Goal: Obtain resource: Download file/media

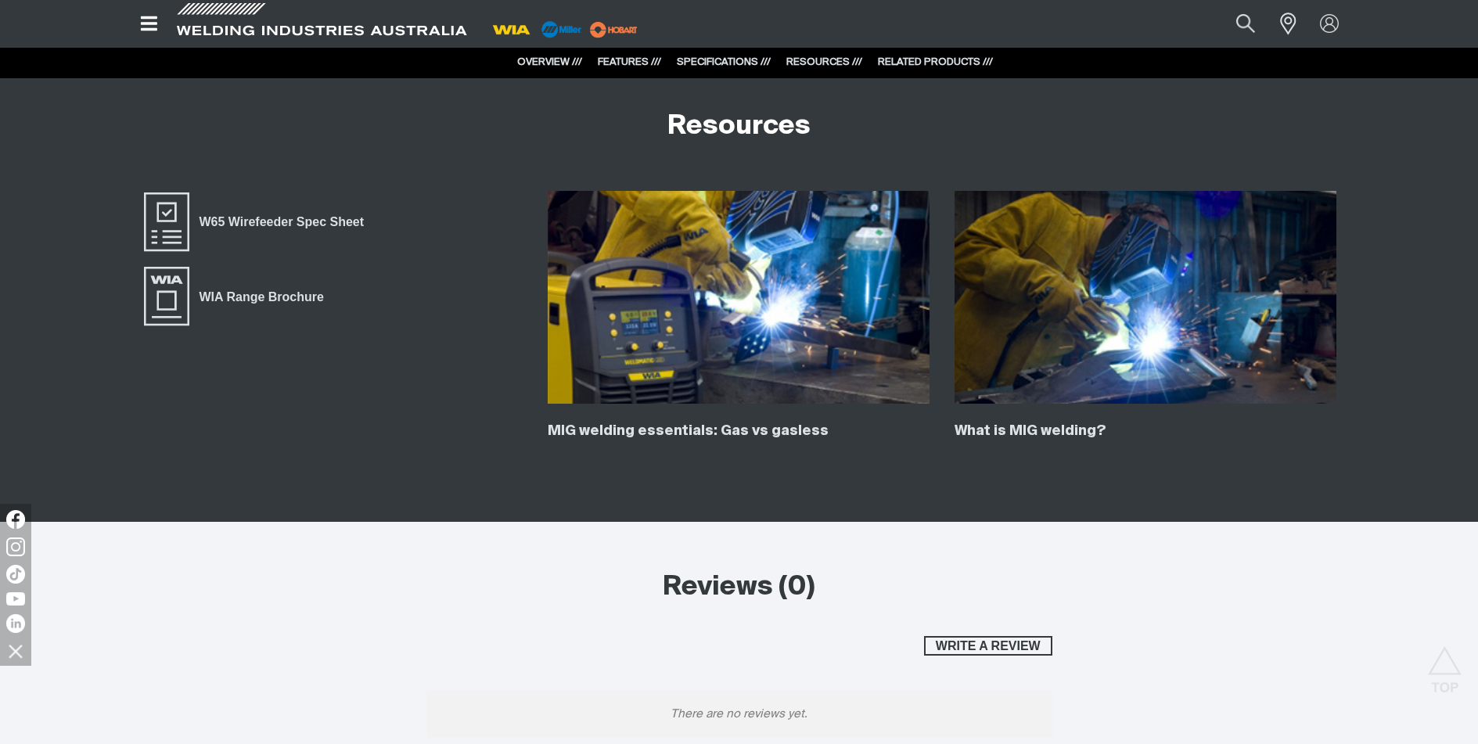
scroll to position [2436, 0]
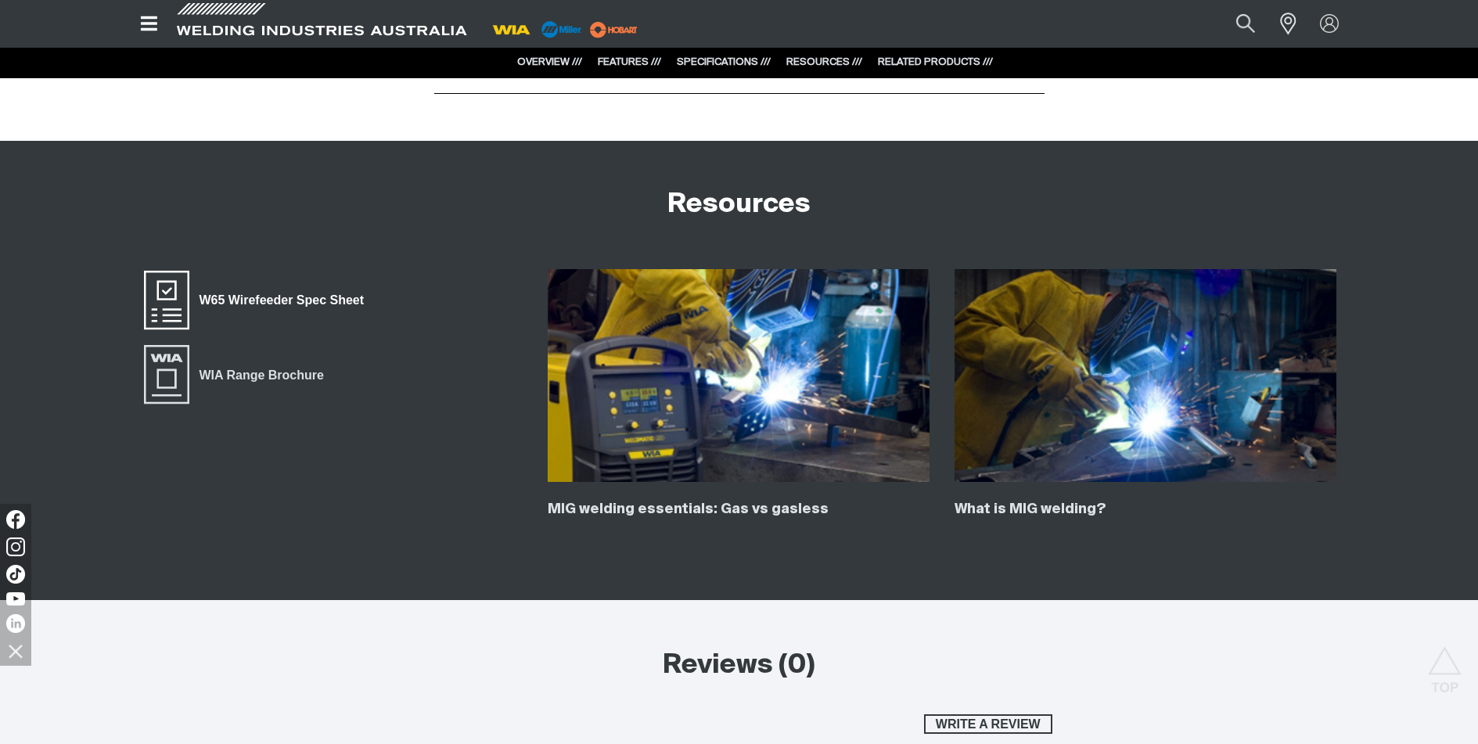
click at [246, 299] on span "W65 Wirefeeder Spec Sheet" at bounding box center [281, 300] width 185 height 20
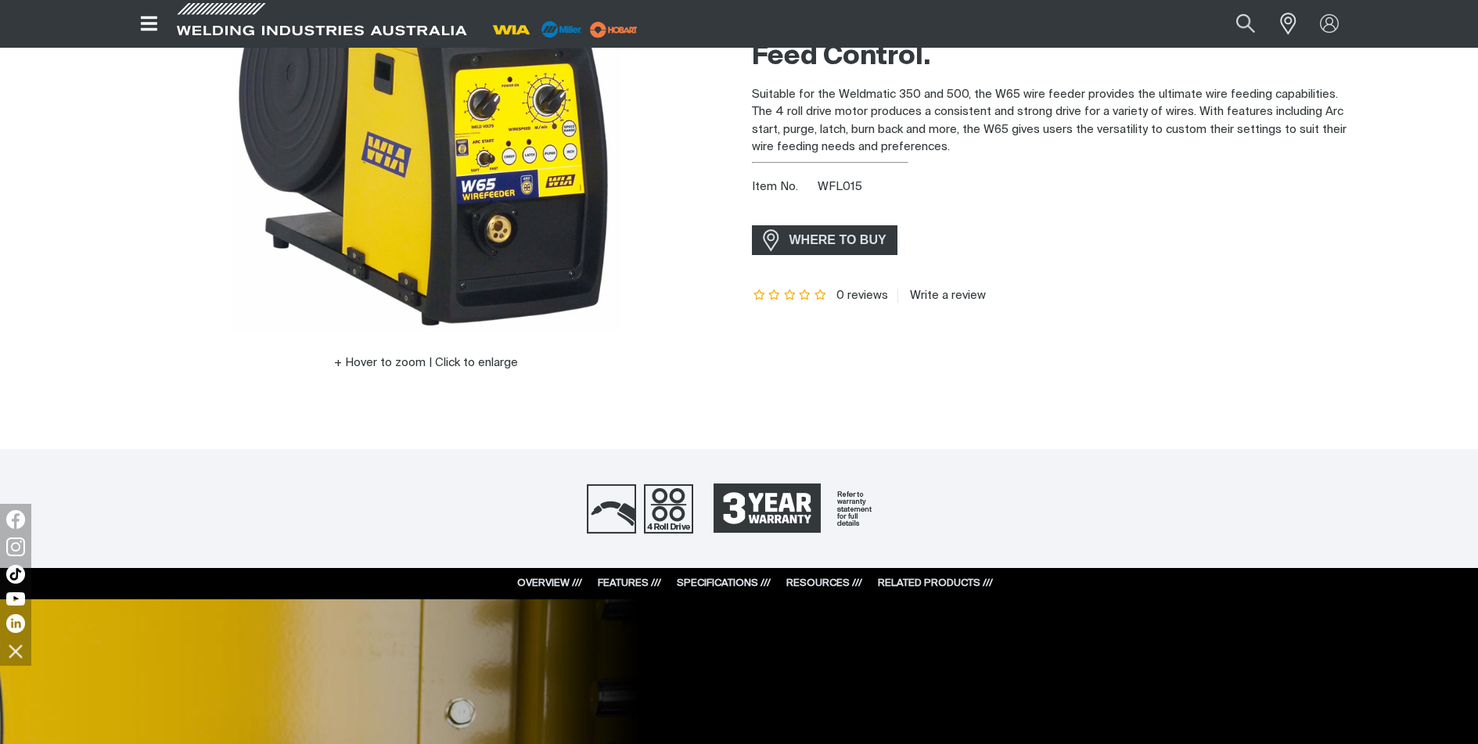
scroll to position [0, 0]
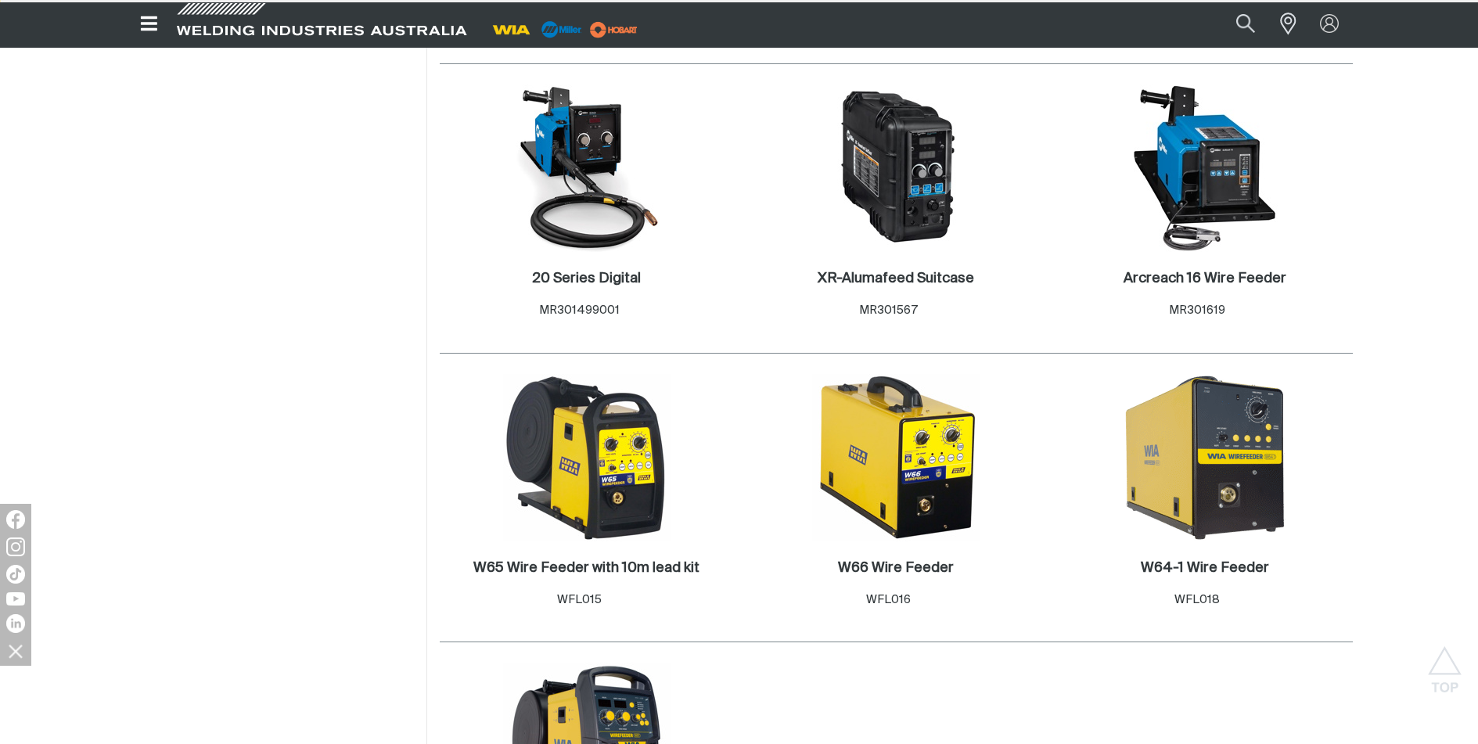
scroll to position [1242, 0]
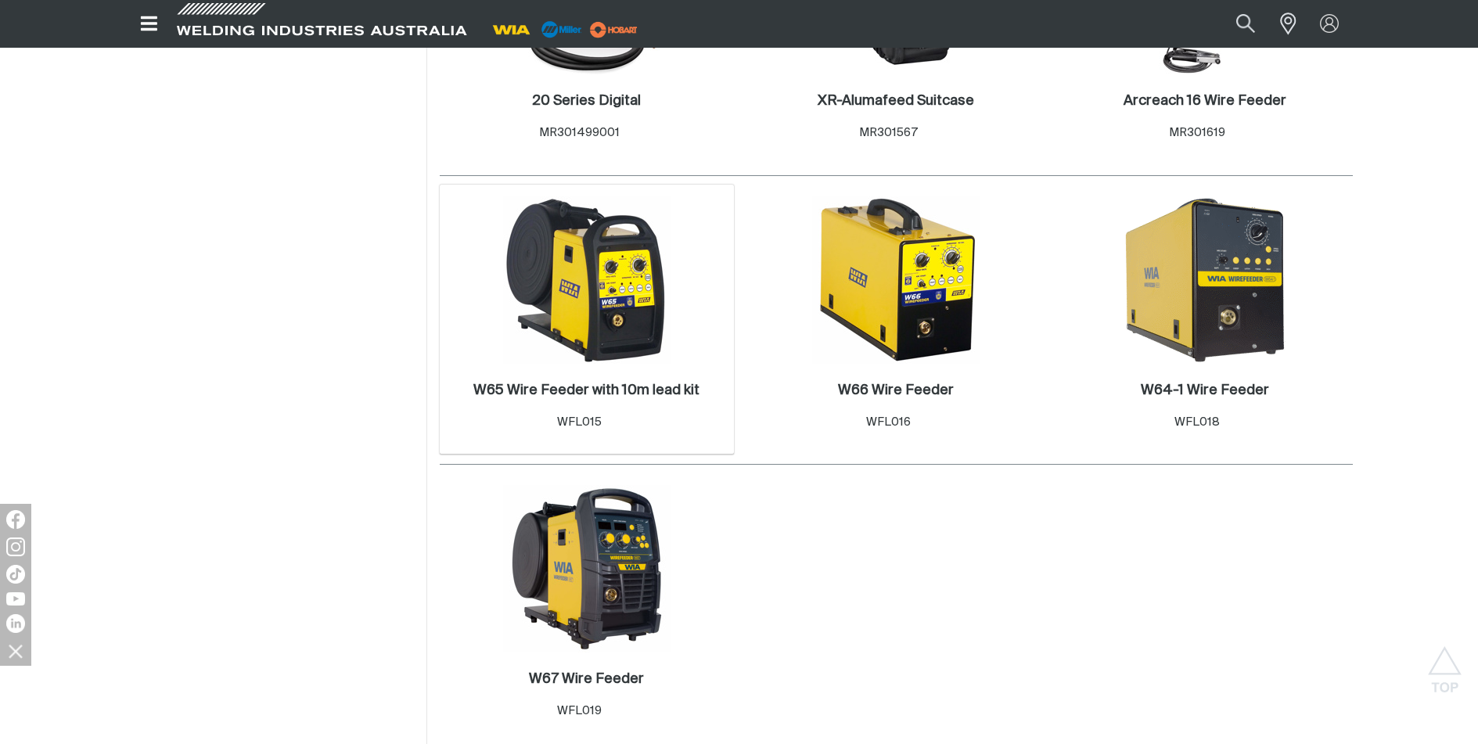
click at [595, 295] on img at bounding box center [586, 279] width 167 height 167
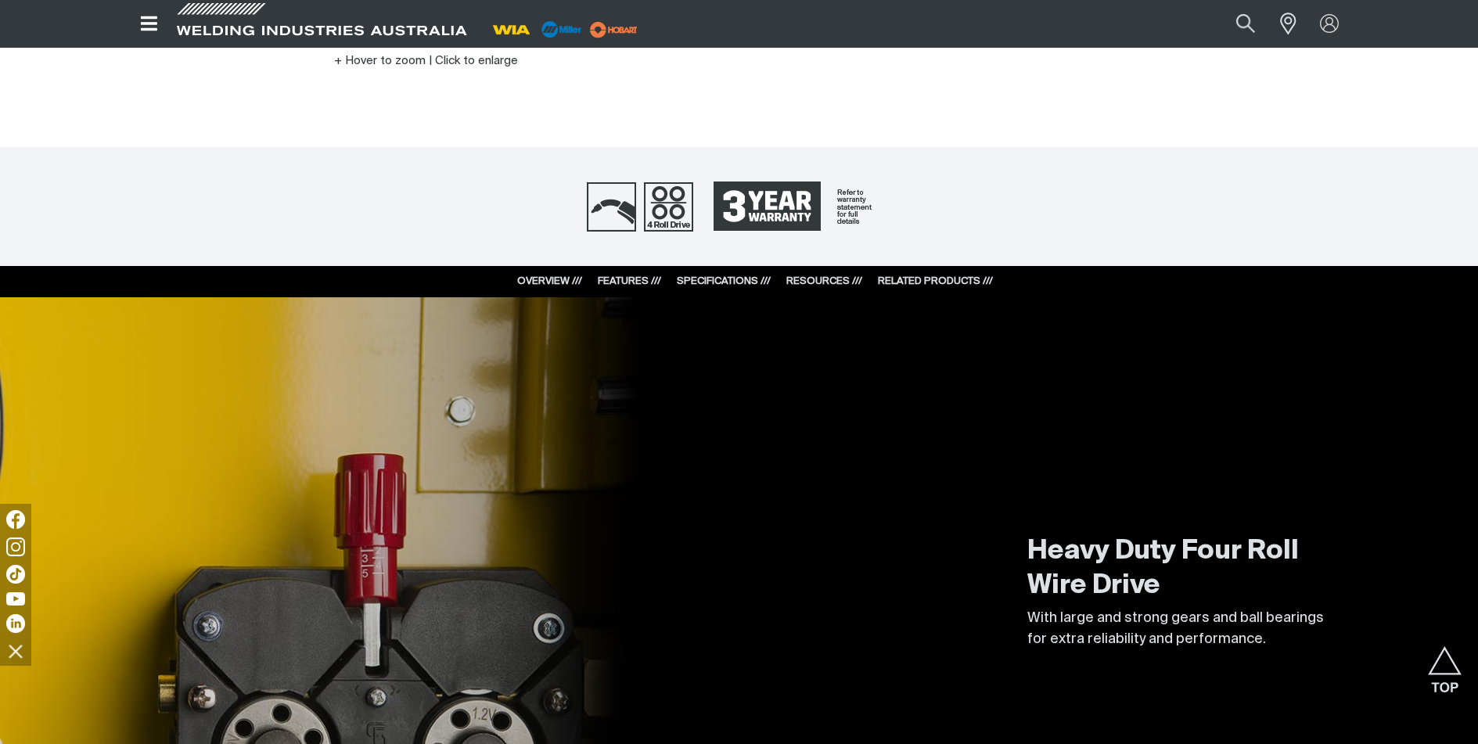
scroll to position [464, 0]
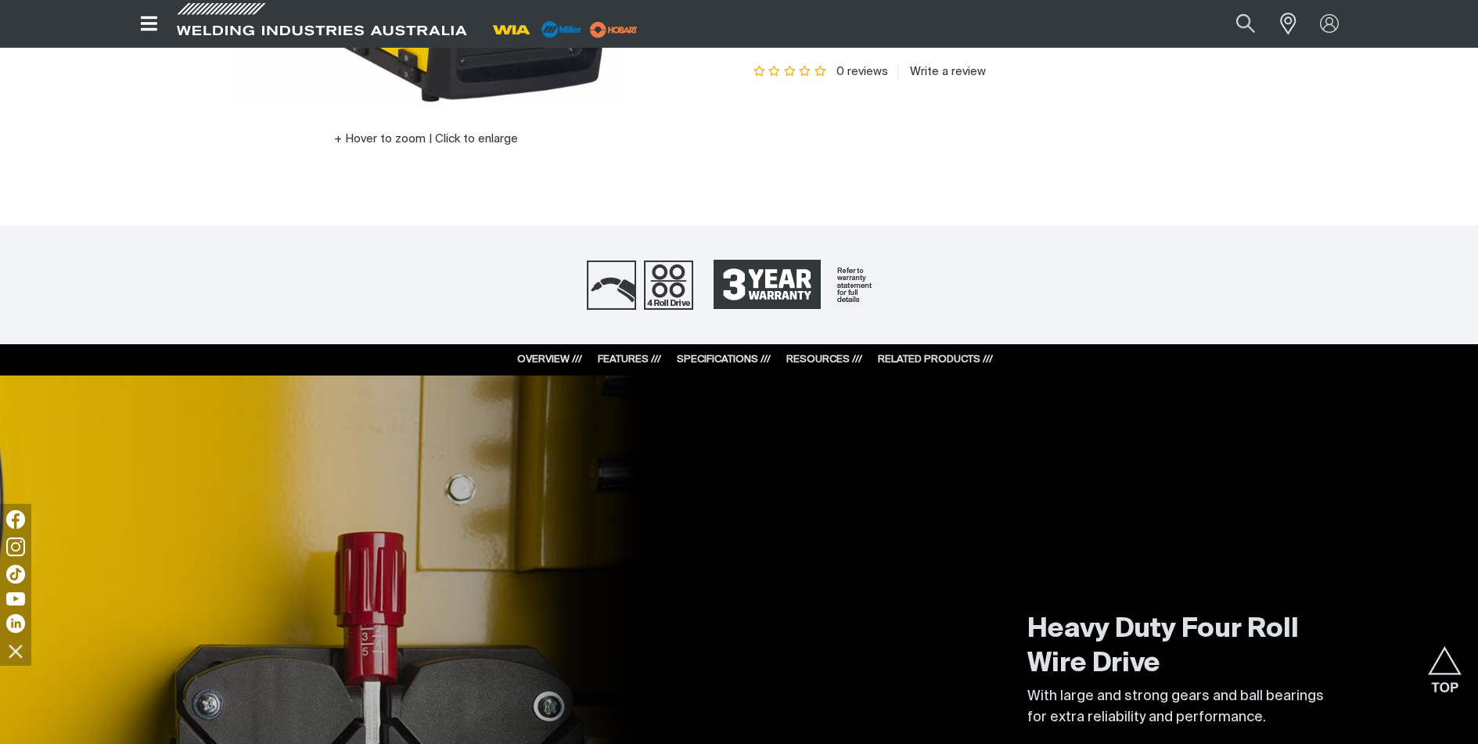
click at [718, 354] on link "SPECIFICATIONS ///" at bounding box center [724, 359] width 94 height 10
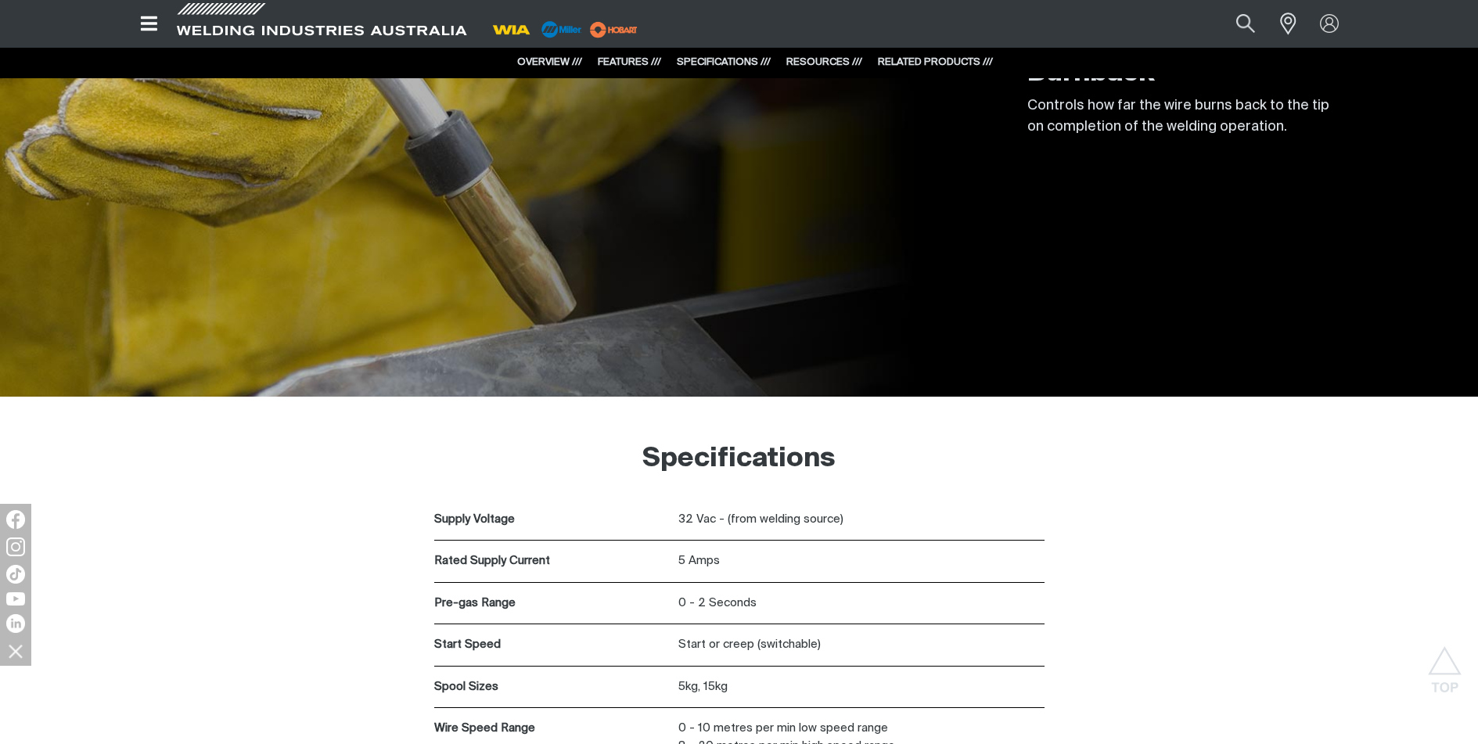
scroll to position [1426, 0]
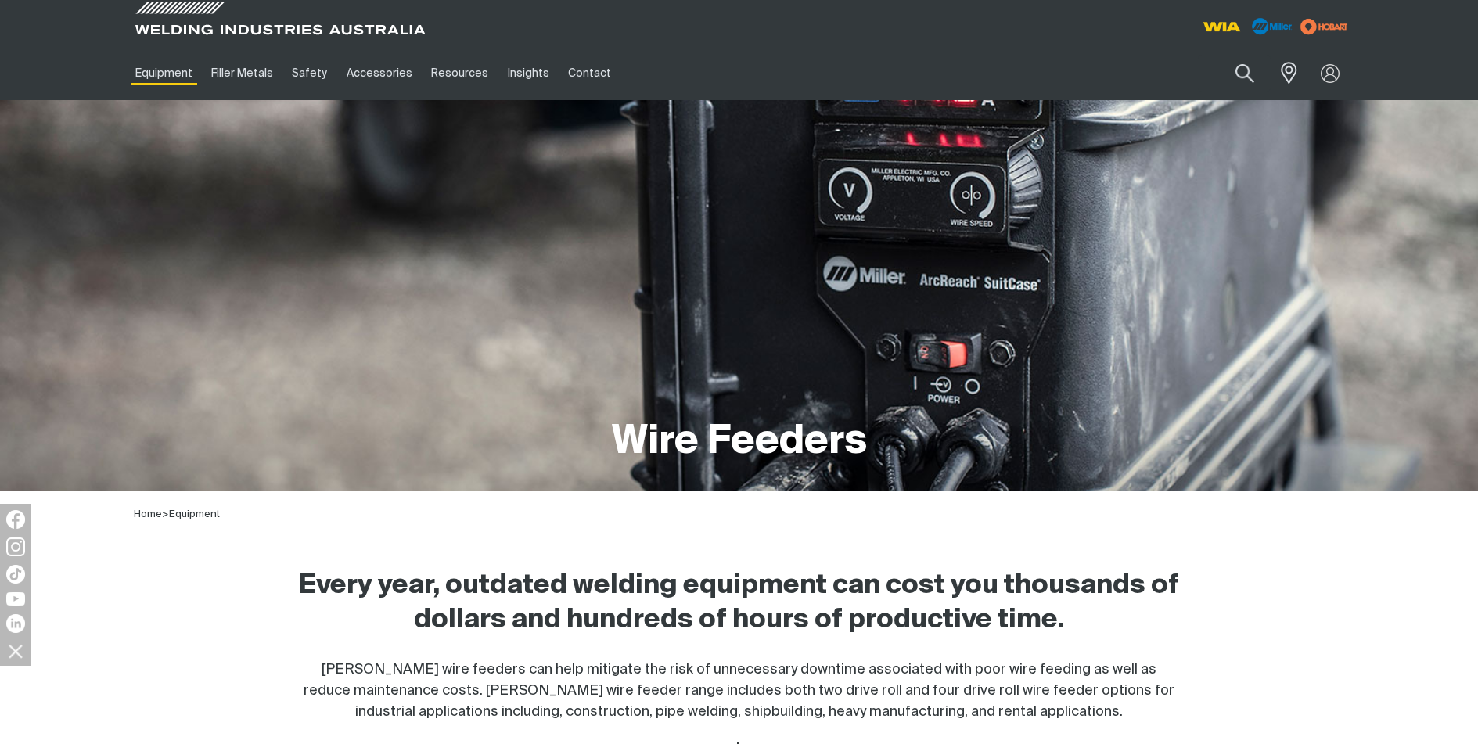
scroll to position [1242, 0]
